Goal: Transaction & Acquisition: Obtain resource

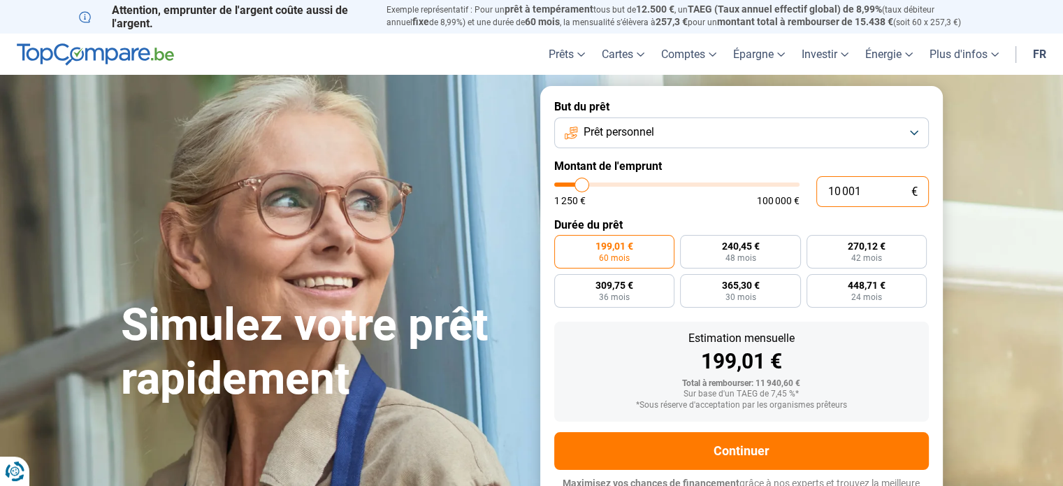
drag, startPoint x: 861, startPoint y: 191, endPoint x: 798, endPoint y: 191, distance: 62.9
click at [798, 191] on div "10 001 € 1 250 € 100 000 €" at bounding box center [741, 191] width 375 height 31
type input "10000"
radio input "true"
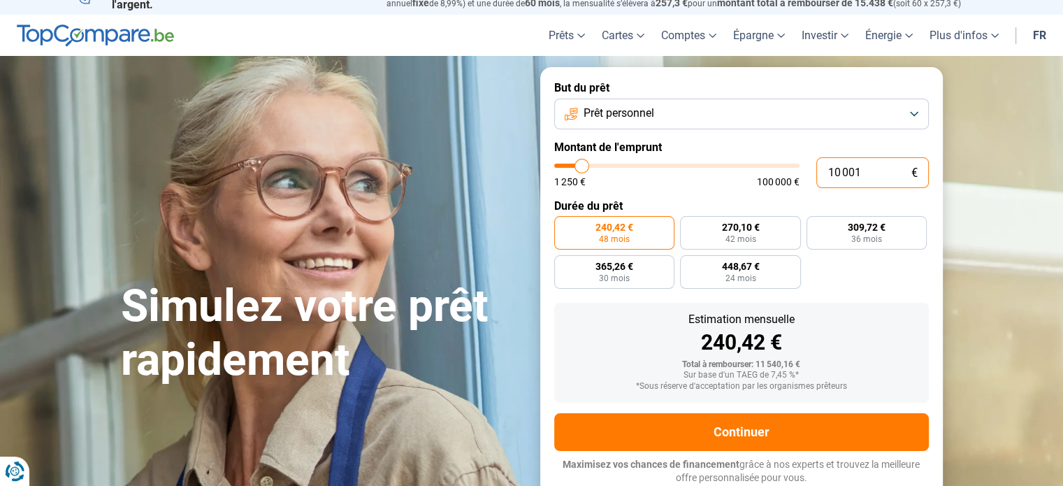
type input "4"
type input "1250"
type input "1 250"
type input "1250"
radio input "true"
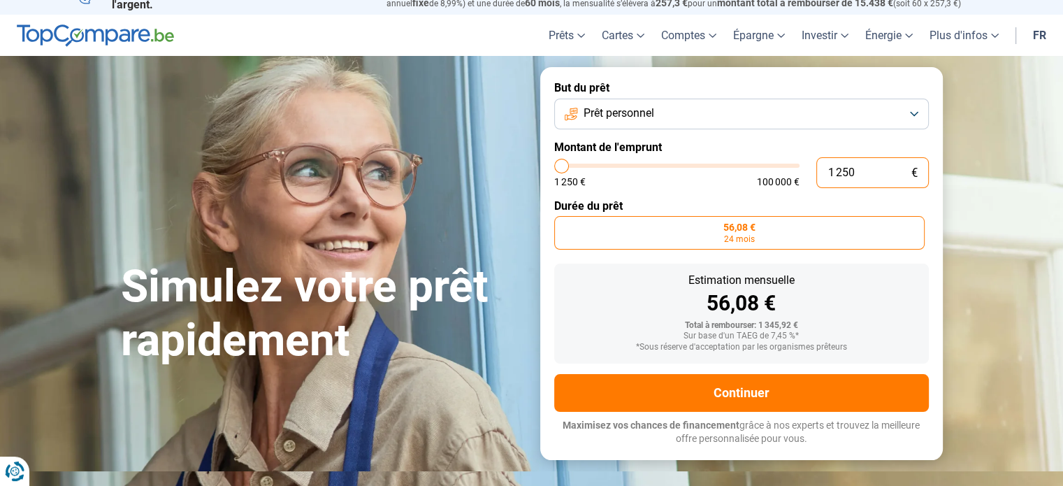
scroll to position [0, 0]
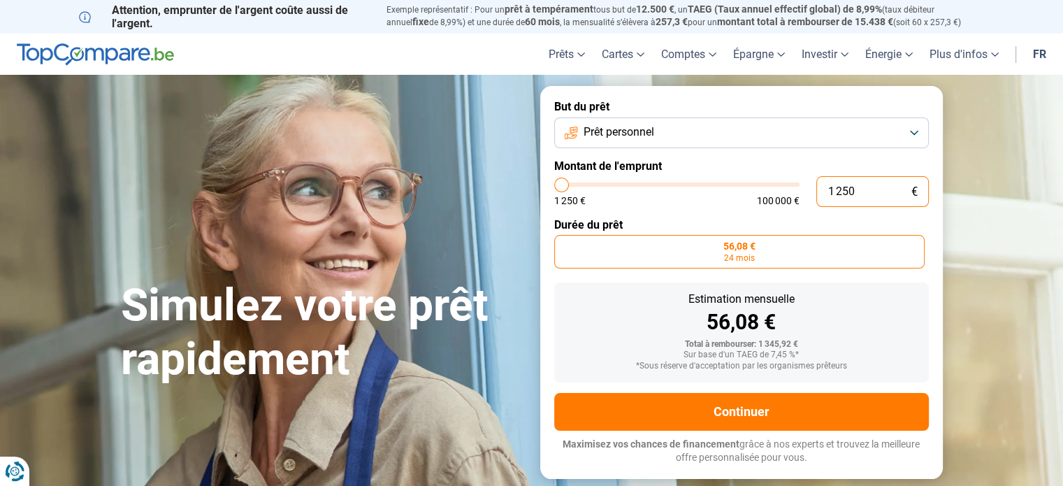
drag, startPoint x: 876, startPoint y: 188, endPoint x: 729, endPoint y: 188, distance: 146.8
click at [729, 188] on div "1 250 € 1 250 € 100 000 €" at bounding box center [741, 191] width 375 height 31
type input "4"
type input "1250"
type input "40"
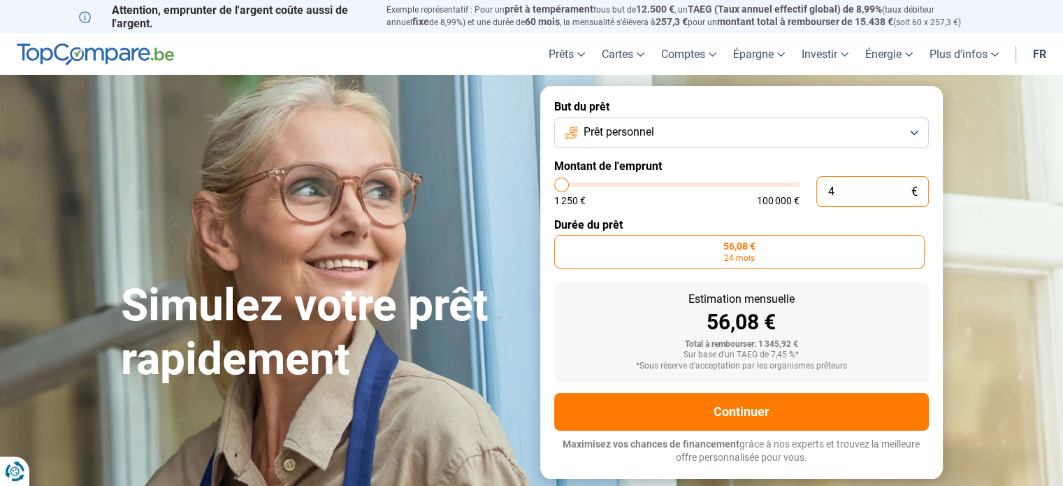
type input "1250"
type input "400"
type input "1250"
type input "4 000"
type input "4000"
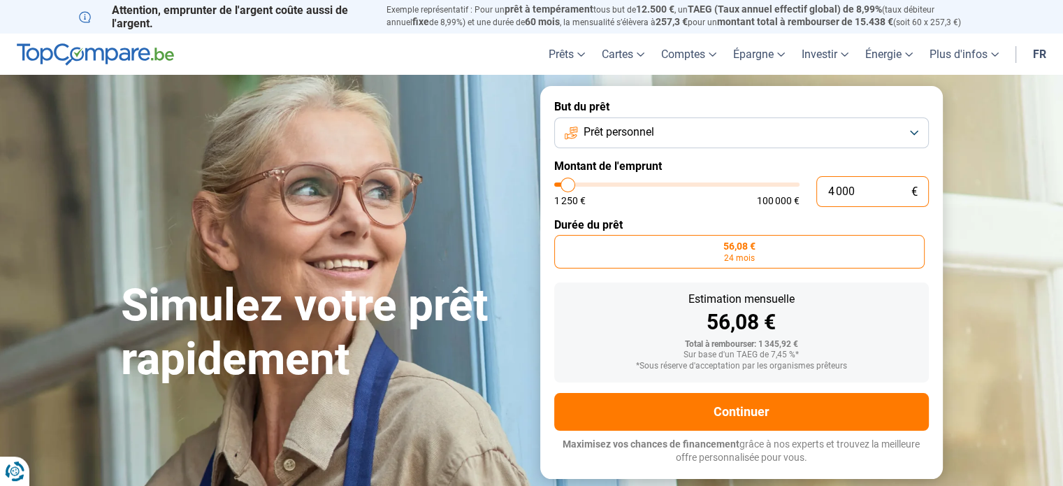
radio input "false"
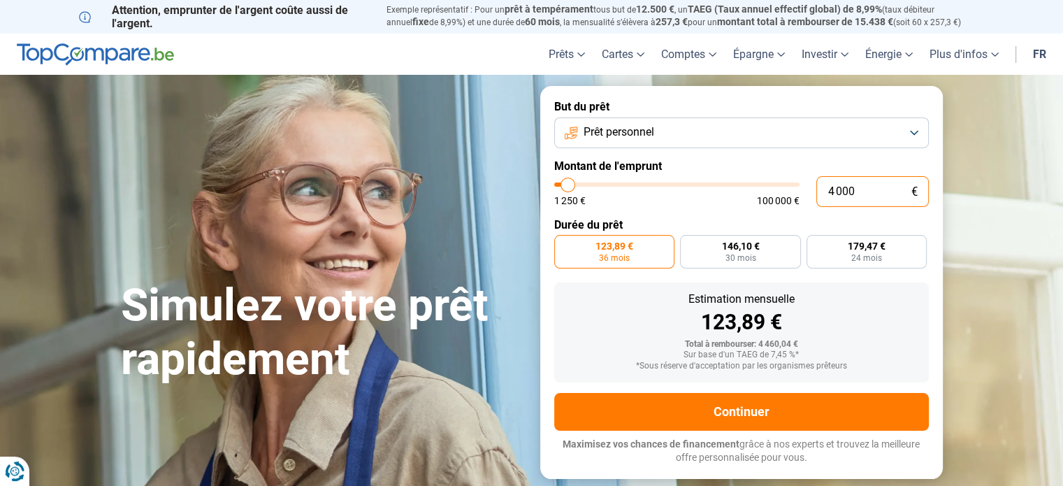
type input "4 000"
click at [914, 131] on button "Prêt personnel" at bounding box center [741, 132] width 375 height 31
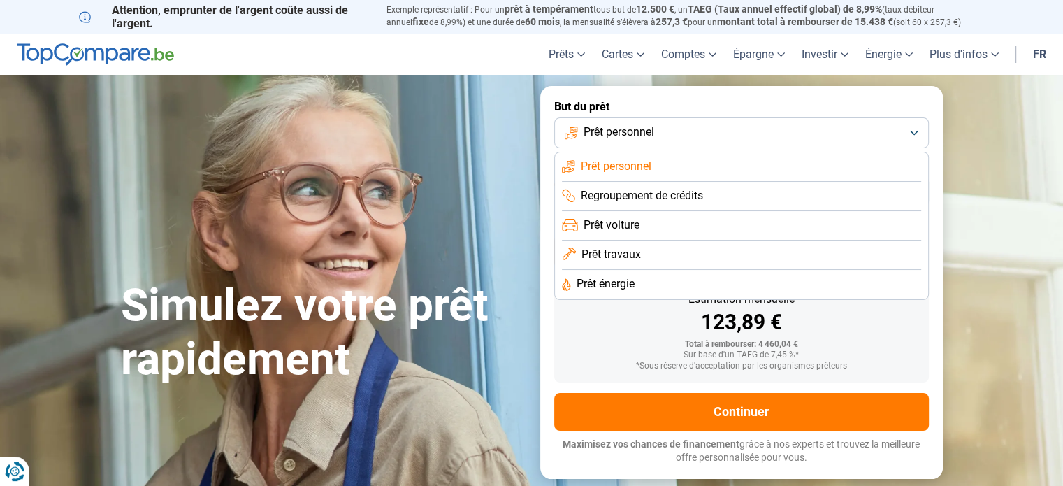
click at [585, 324] on div "123,89 €" at bounding box center [741, 322] width 352 height 21
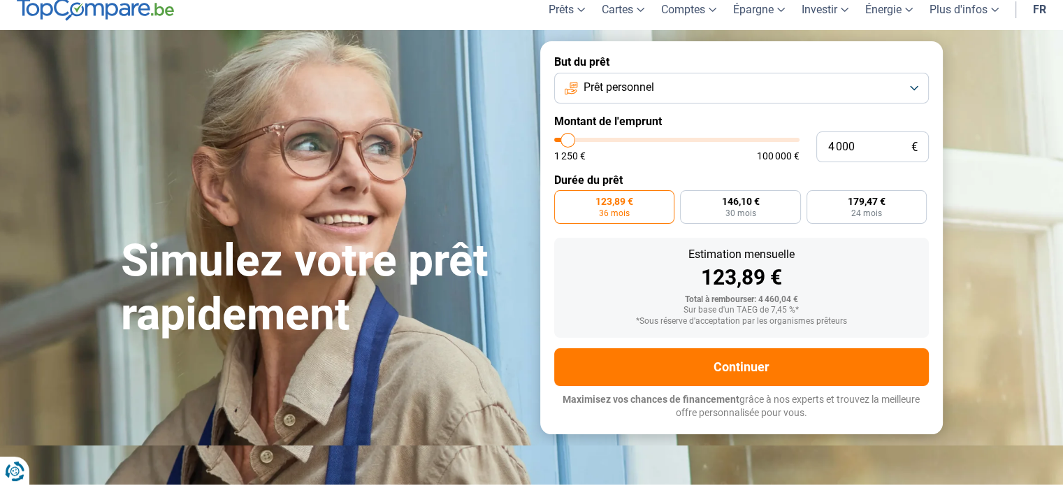
scroll to position [70, 0]
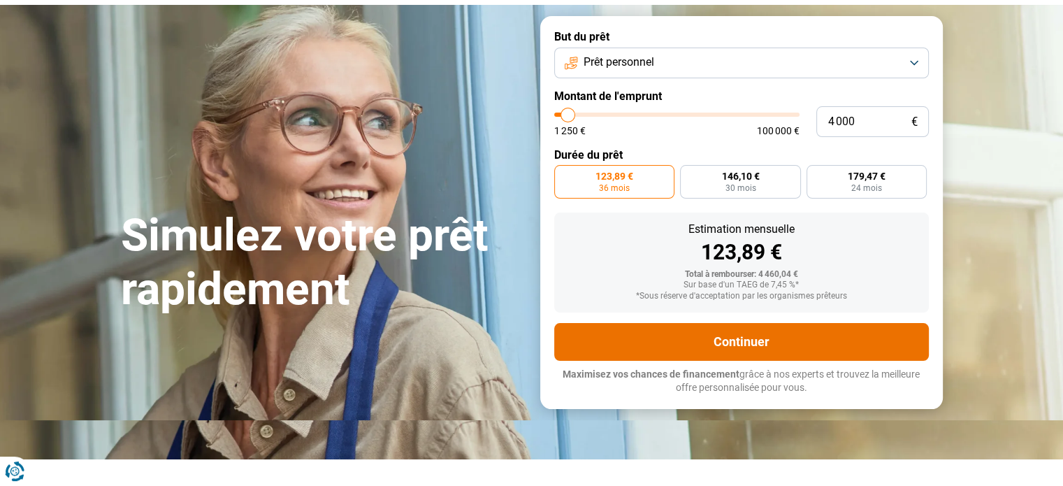
click at [725, 338] on button "Continuer" at bounding box center [741, 342] width 375 height 38
click at [763, 338] on button "Continuer" at bounding box center [741, 342] width 375 height 38
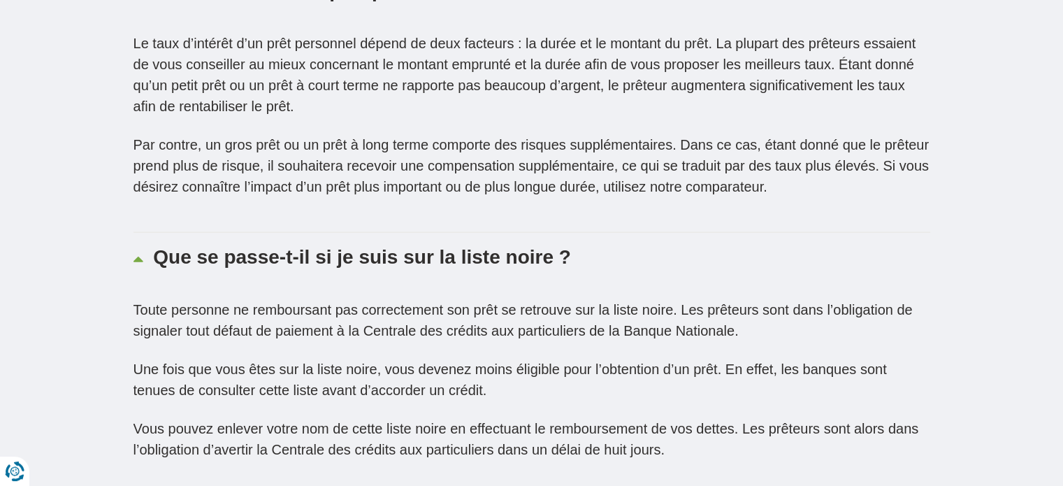
scroll to position [2590, 0]
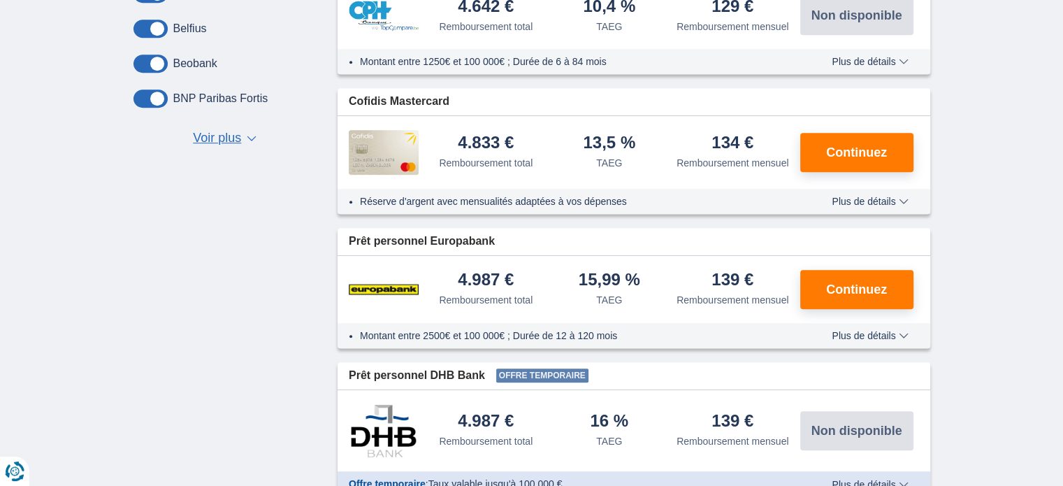
scroll to position [699, 0]
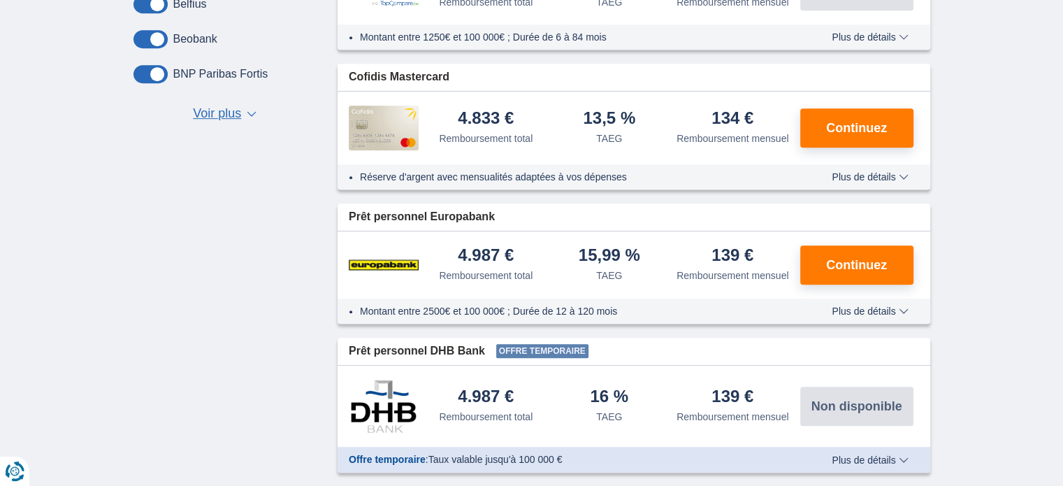
click at [860, 306] on span "Plus de détails" at bounding box center [870, 311] width 76 height 10
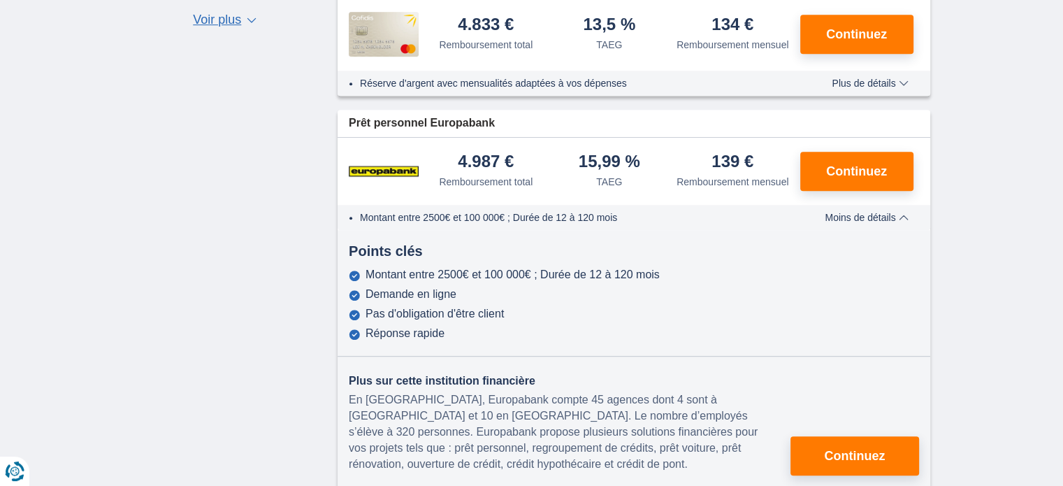
scroll to position [769, 0]
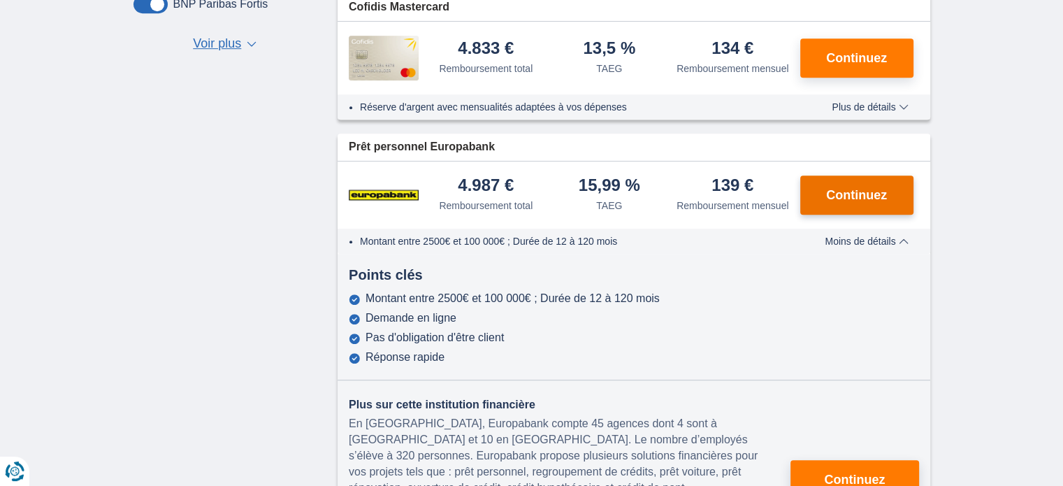
click at [864, 190] on span "Continuez" at bounding box center [856, 195] width 61 height 13
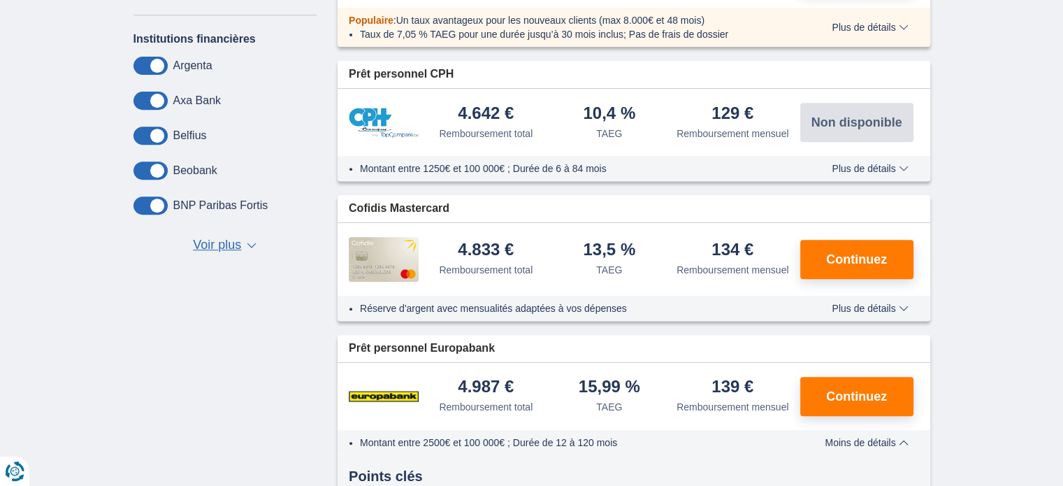
scroll to position [559, 0]
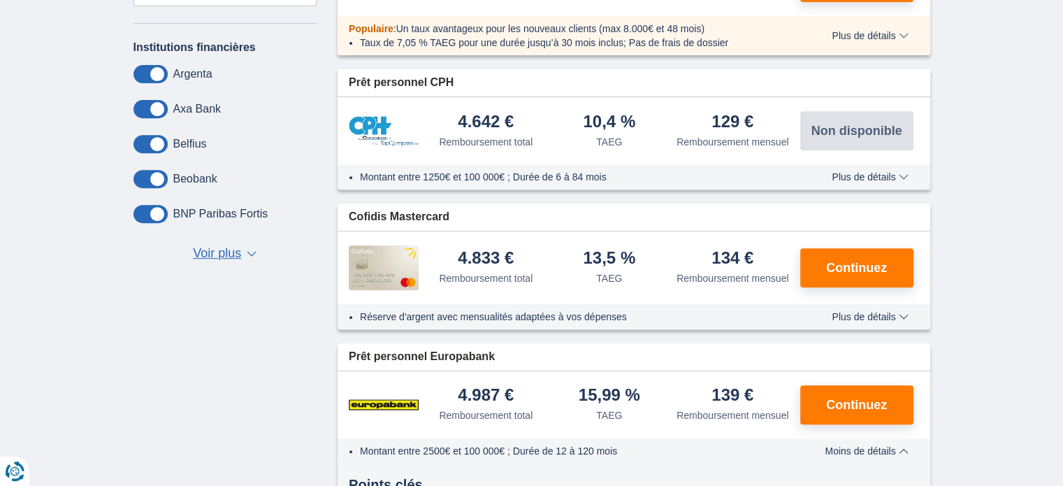
click at [247, 251] on span "▼" at bounding box center [252, 254] width 10 height 6
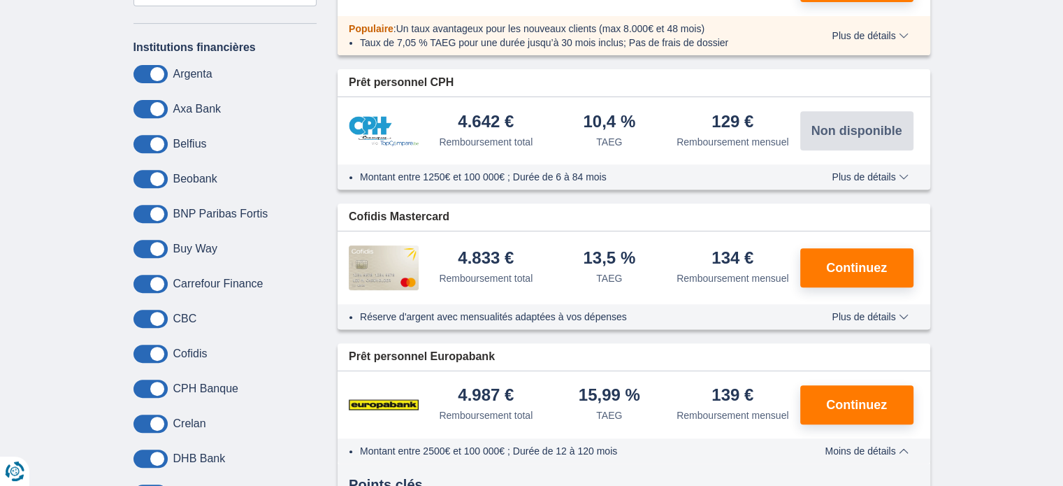
click at [175, 352] on label "Cofidis" at bounding box center [190, 353] width 34 height 13
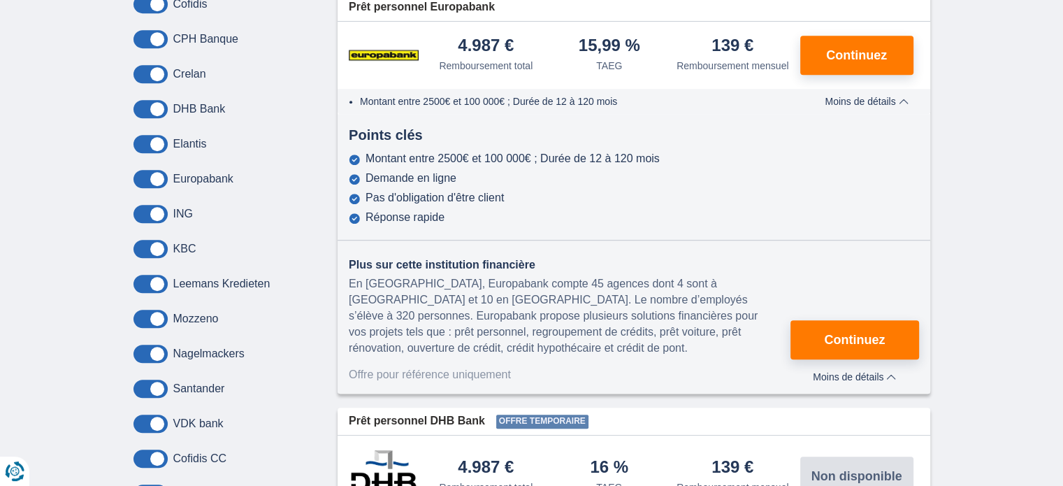
scroll to position [839, 0]
